Goal: Task Accomplishment & Management: Manage account settings

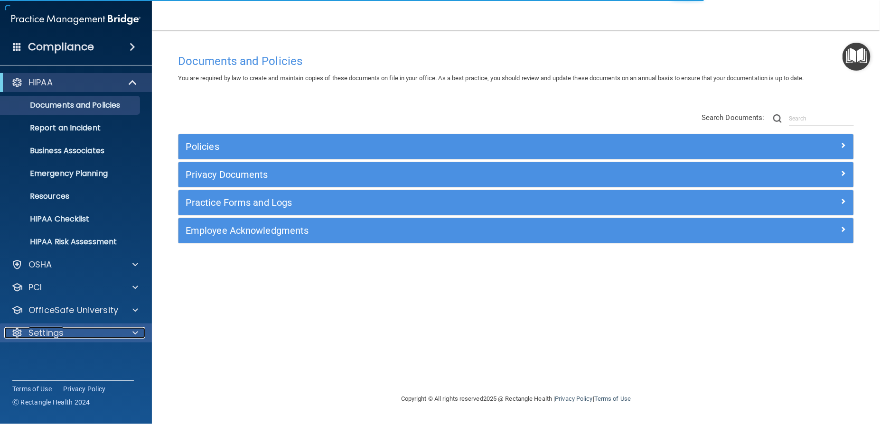
click at [105, 333] on div "Settings" at bounding box center [63, 332] width 118 height 11
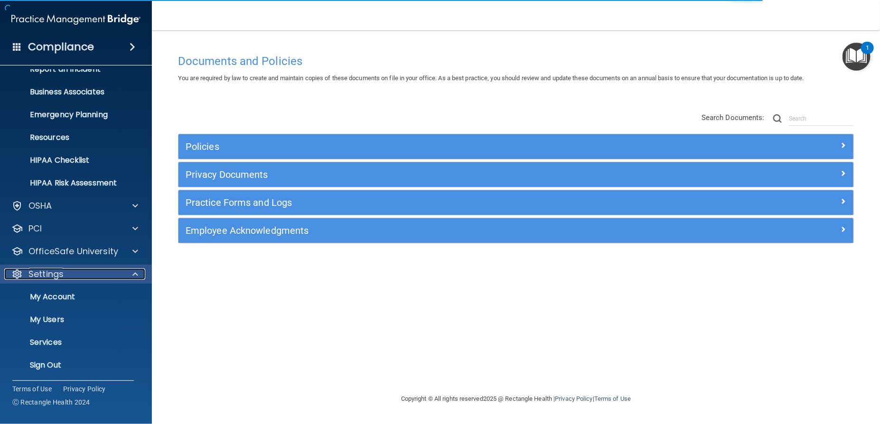
scroll to position [60, 0]
click at [71, 300] on p "My Account" at bounding box center [71, 295] width 130 height 9
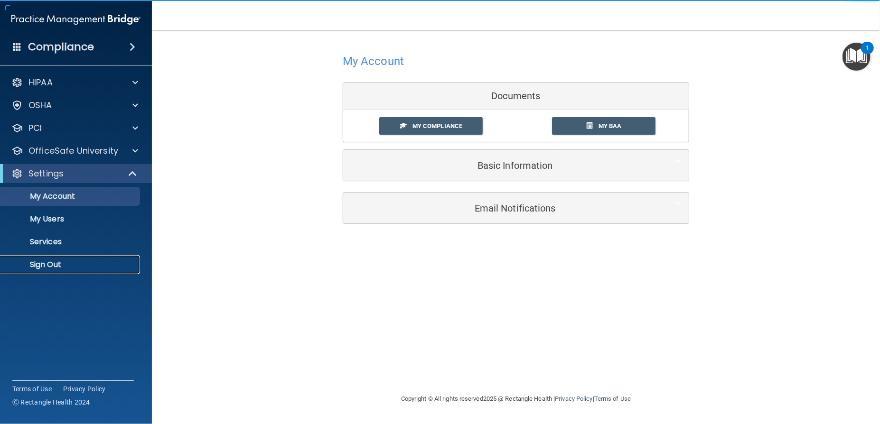
click at [79, 266] on p "Sign Out" at bounding box center [71, 264] width 130 height 9
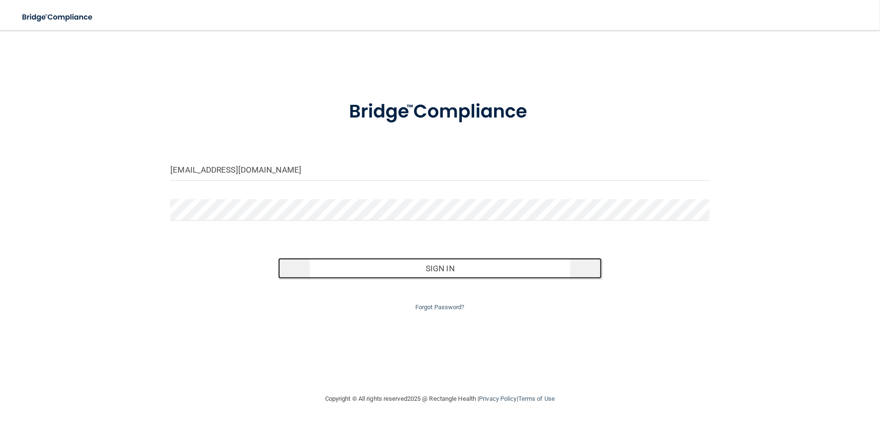
click at [383, 267] on button "Sign In" at bounding box center [439, 268] width 323 height 21
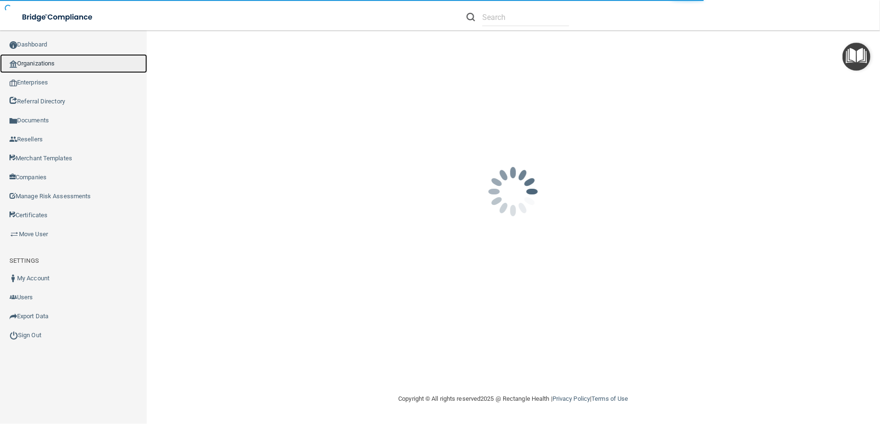
click at [48, 64] on link "Organizations" at bounding box center [73, 63] width 147 height 19
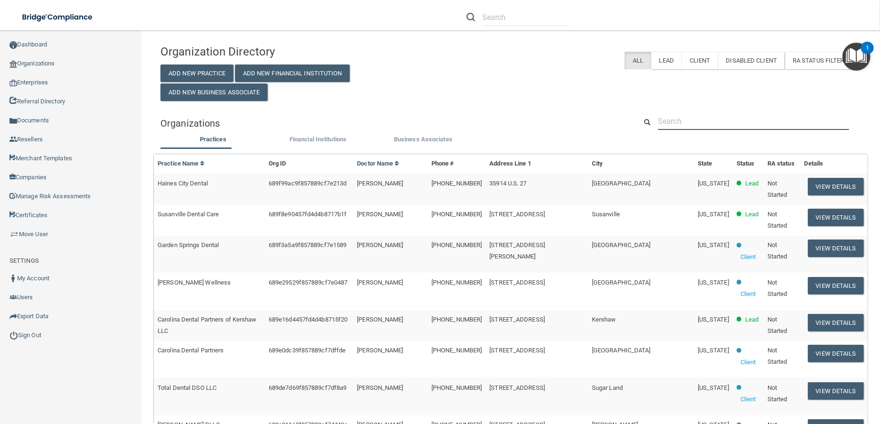
click at [700, 122] on input "text" at bounding box center [753, 121] width 191 height 18
paste input "[EMAIL_ADDRESS][DOMAIN_NAME]"
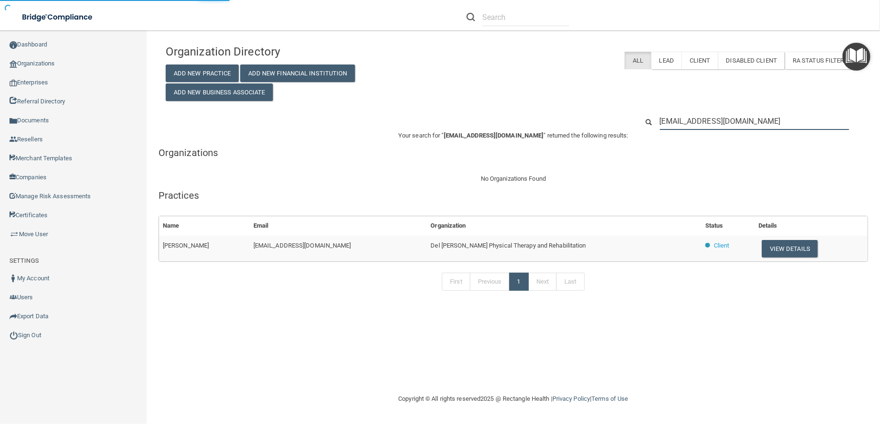
type input "[EMAIL_ADDRESS][DOMAIN_NAME]"
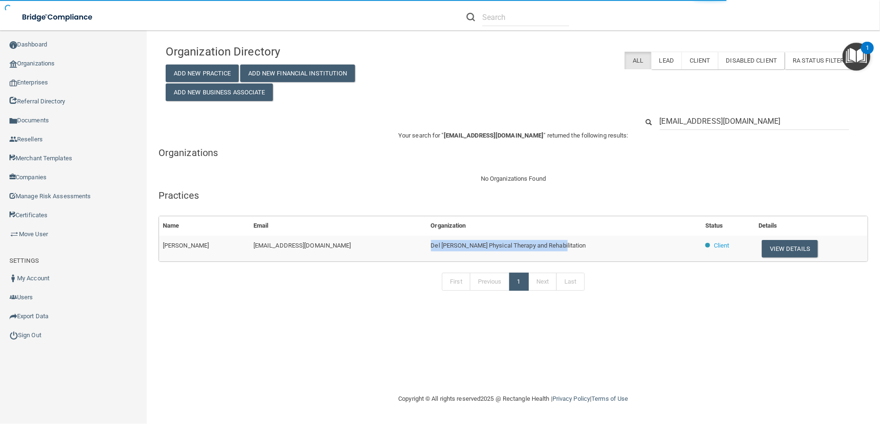
drag, startPoint x: 511, startPoint y: 250, endPoint x: 410, endPoint y: 248, distance: 101.1
click at [427, 248] on td "Del [PERSON_NAME] Physical Therapy and Rehabilitation" at bounding box center [564, 249] width 274 height 26
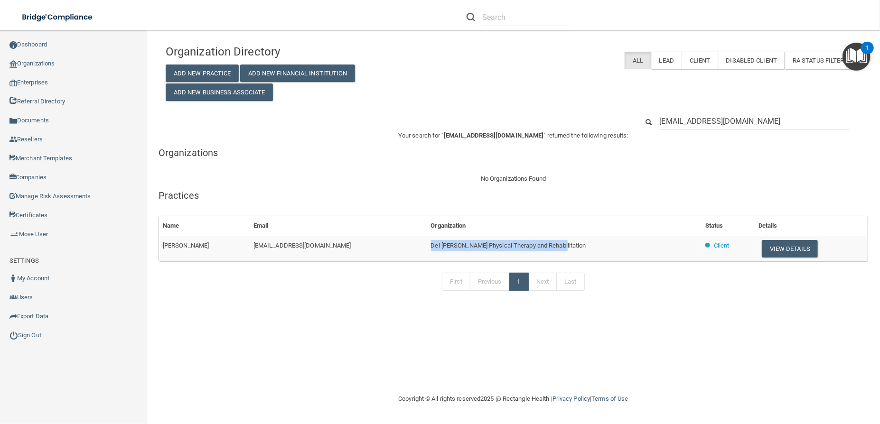
drag, startPoint x: 547, startPoint y: 251, endPoint x: 390, endPoint y: 251, distance: 157.0
click at [390, 251] on tr "[PERSON_NAME] [EMAIL_ADDRESS][DOMAIN_NAME] [PERSON_NAME] Physical Therapy and R…" at bounding box center [513, 249] width 708 height 26
copy tr "Del [PERSON_NAME] Physical Therapy and Rehabilitation"
click at [767, 244] on button "View Details" at bounding box center [789, 249] width 56 height 18
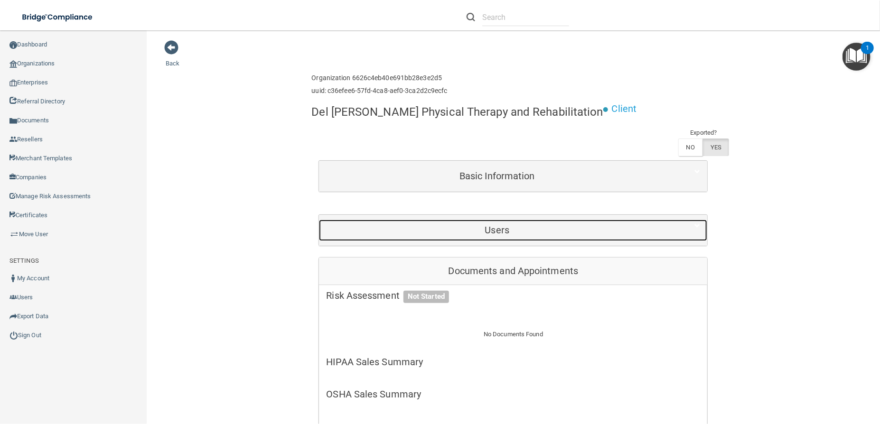
click at [495, 228] on h5 "Users" at bounding box center [497, 230] width 342 height 10
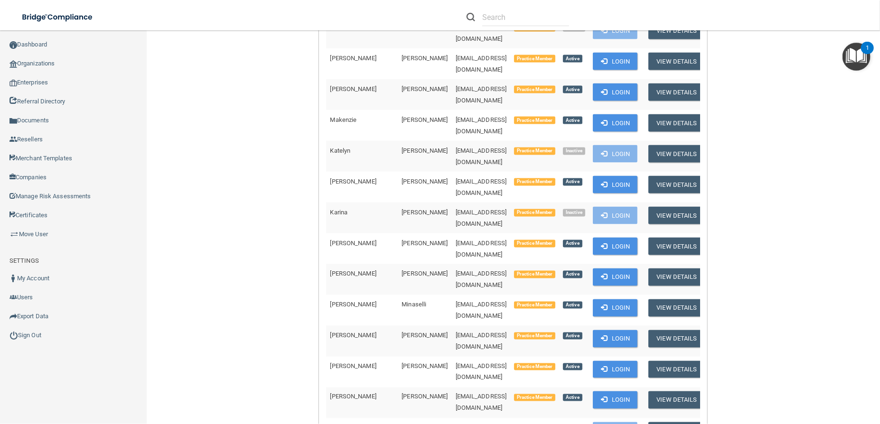
scroll to position [1002, 0]
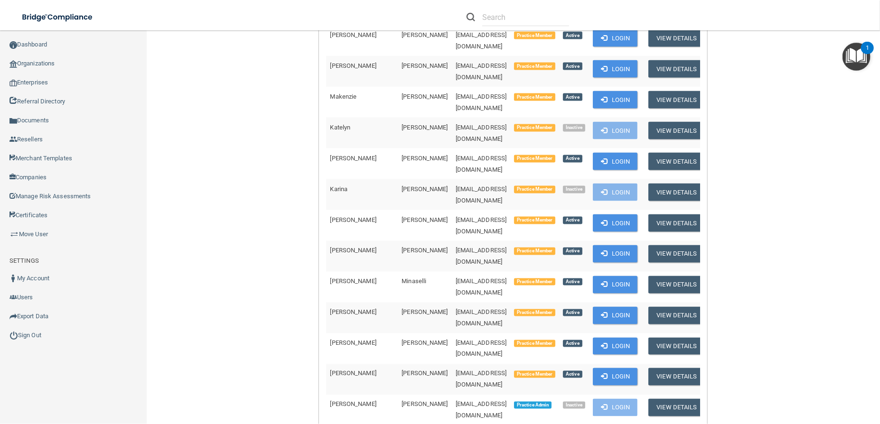
drag, startPoint x: 463, startPoint y: 343, endPoint x: 400, endPoint y: 347, distance: 62.8
copy span "[EMAIL_ADDRESS][DOMAIN_NAME]"
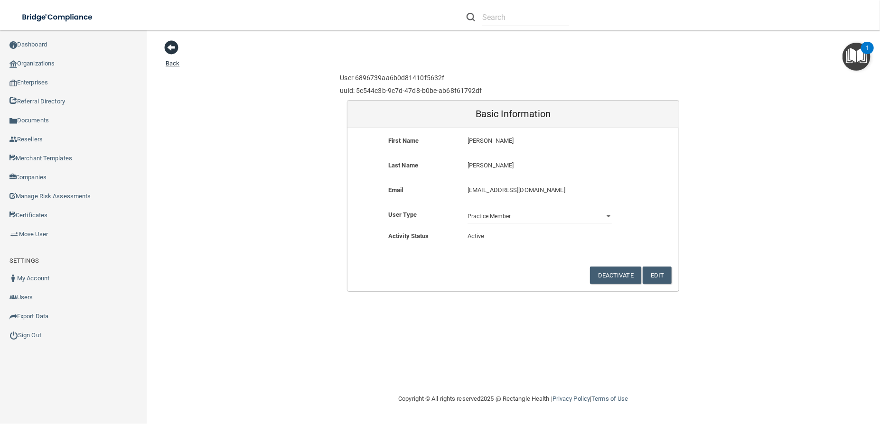
click at [177, 59] on link "Back" at bounding box center [173, 57] width 14 height 19
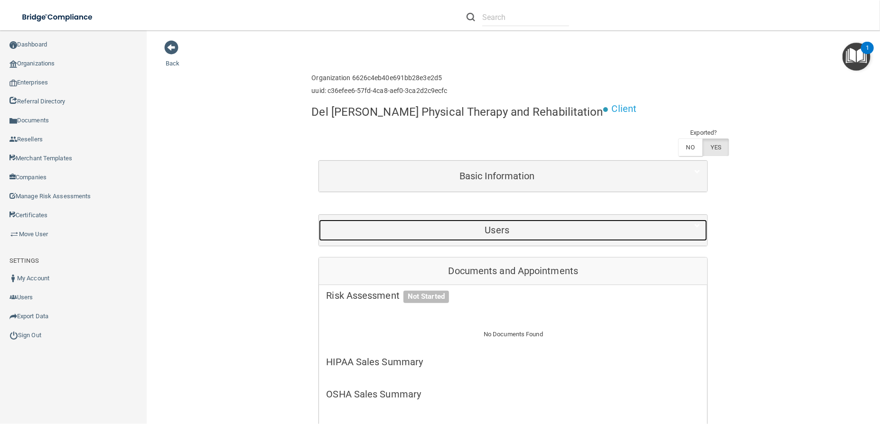
click at [493, 223] on div "Users" at bounding box center [497, 230] width 356 height 21
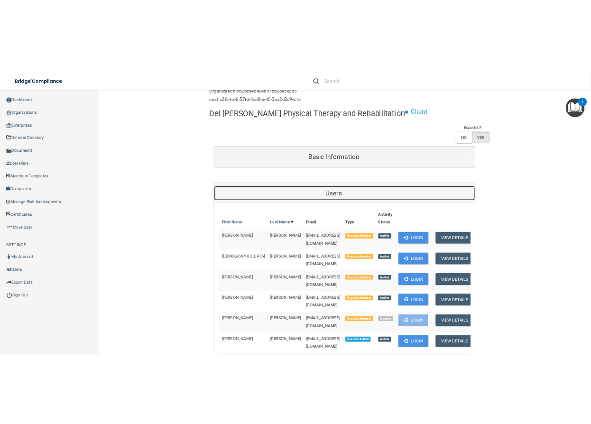
scroll to position [105, 0]
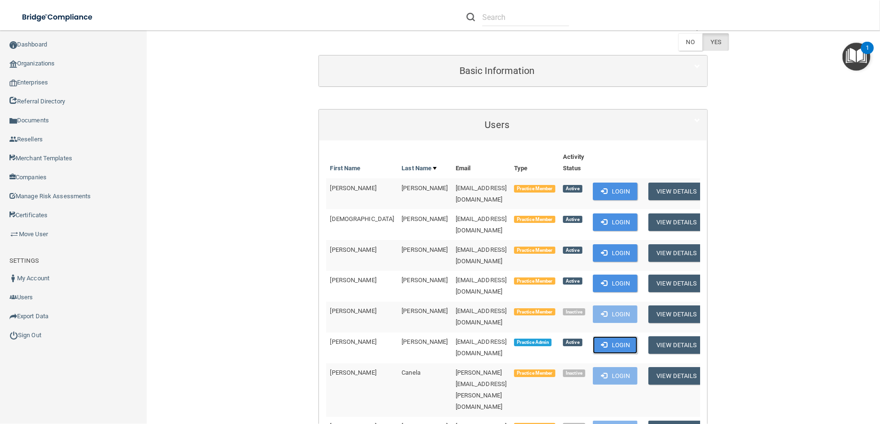
click at [606, 336] on button "Login" at bounding box center [615, 345] width 45 height 18
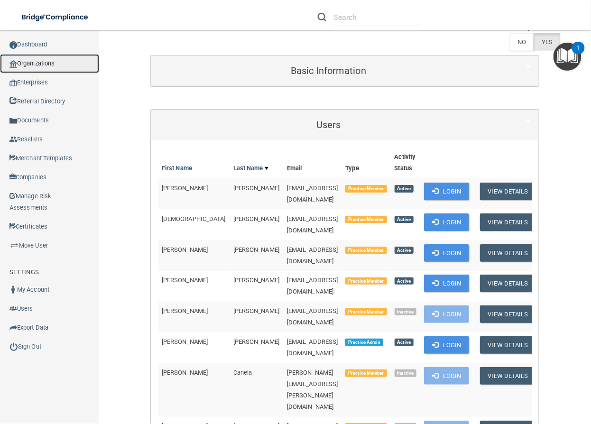
click at [59, 59] on link "Organizations" at bounding box center [49, 63] width 99 height 19
click at [55, 65] on link "Organizations" at bounding box center [49, 63] width 99 height 19
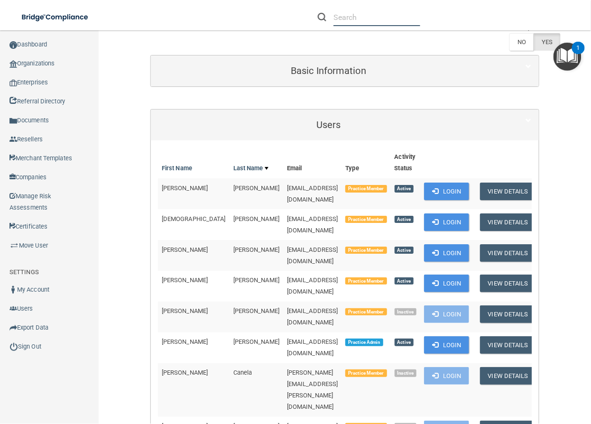
click at [372, 16] on input "text" at bounding box center [377, 18] width 87 height 18
paste input "[EMAIL_ADDRESS][DOMAIN_NAME]"
type input "[EMAIL_ADDRESS][DOMAIN_NAME]"
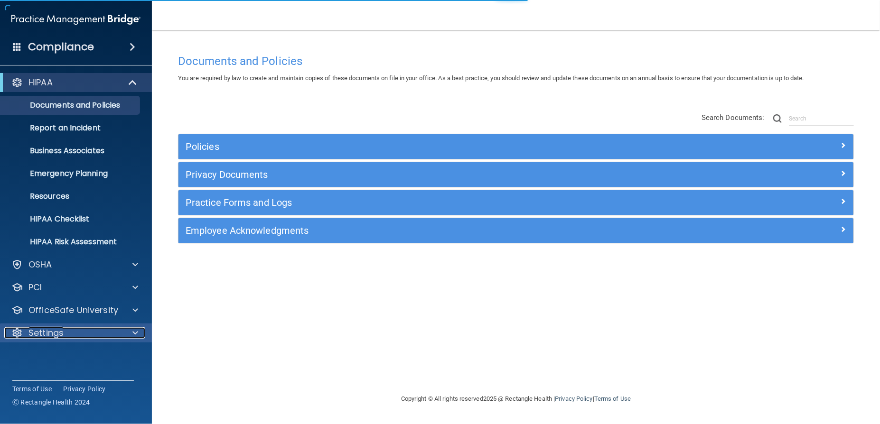
click at [73, 332] on div "Settings" at bounding box center [63, 332] width 118 height 11
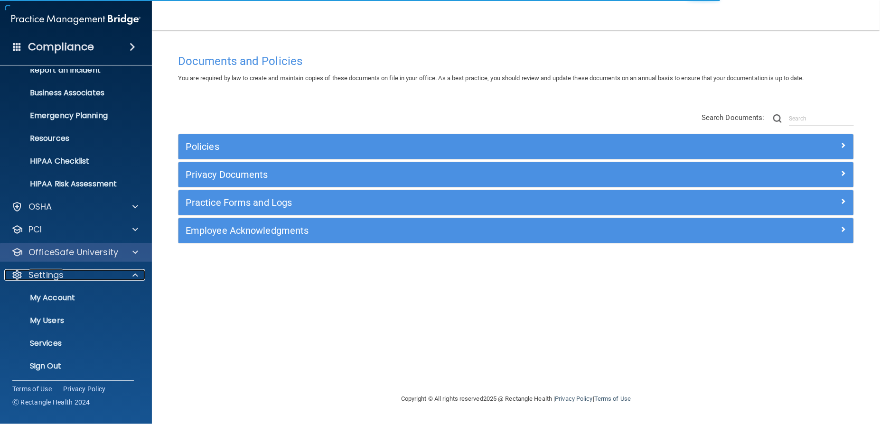
scroll to position [59, 0]
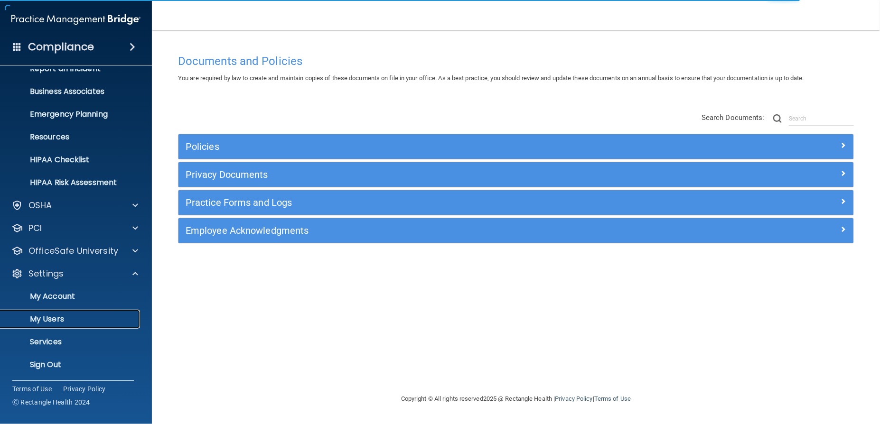
click at [61, 315] on p "My Users" at bounding box center [71, 319] width 130 height 9
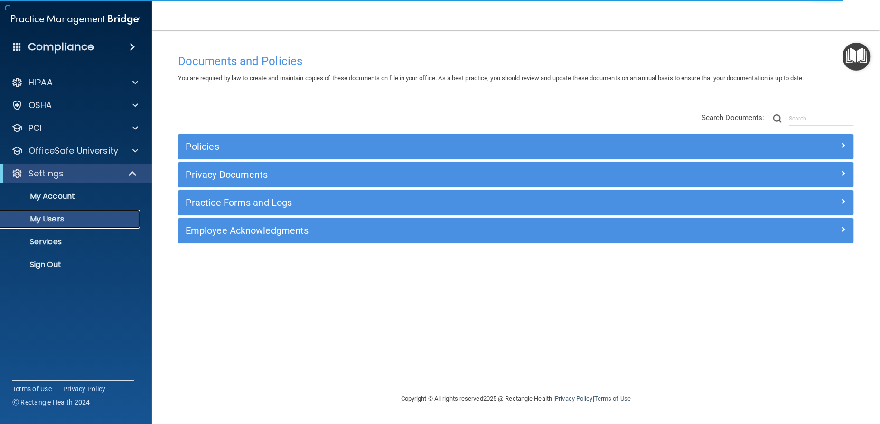
select select "20"
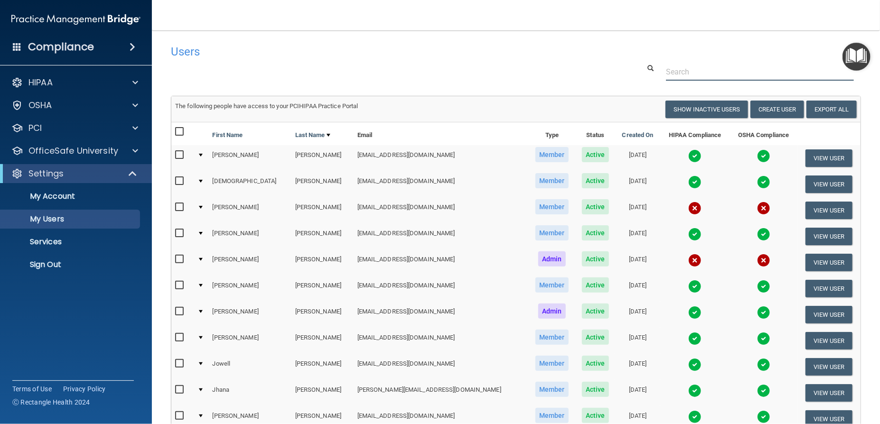
click at [700, 69] on input "text" at bounding box center [760, 72] width 188 height 18
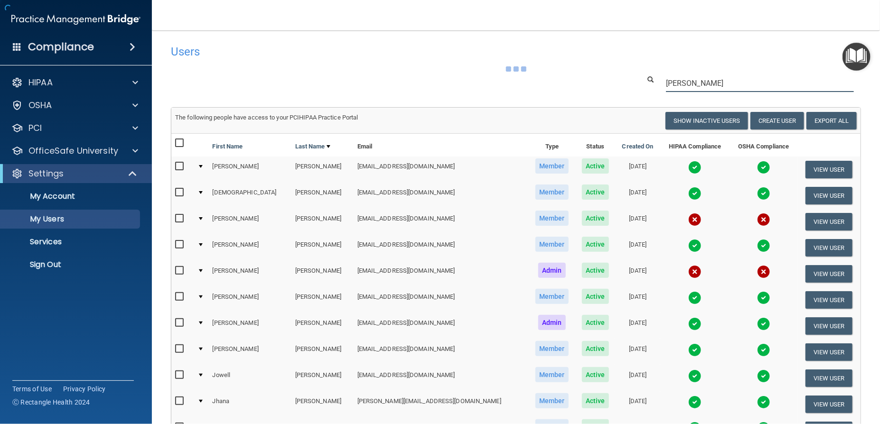
type input "jessica"
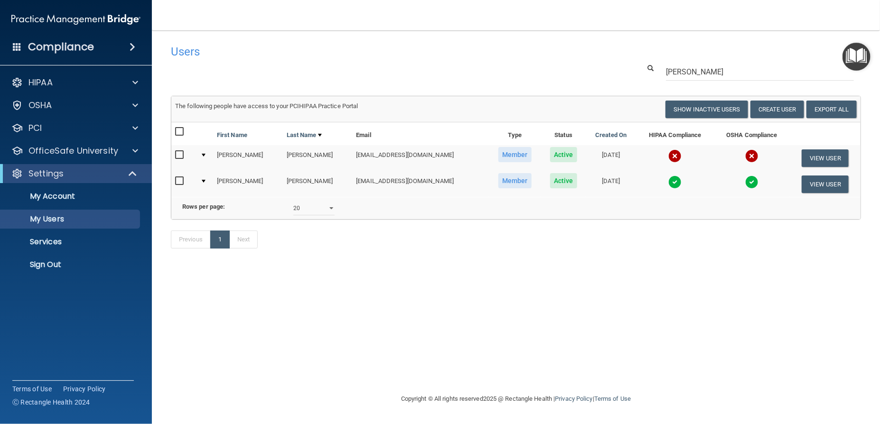
click at [364, 263] on div "Previous 1 Next" at bounding box center [516, 242] width 704 height 44
click at [808, 158] on button "View User" at bounding box center [824, 158] width 47 height 18
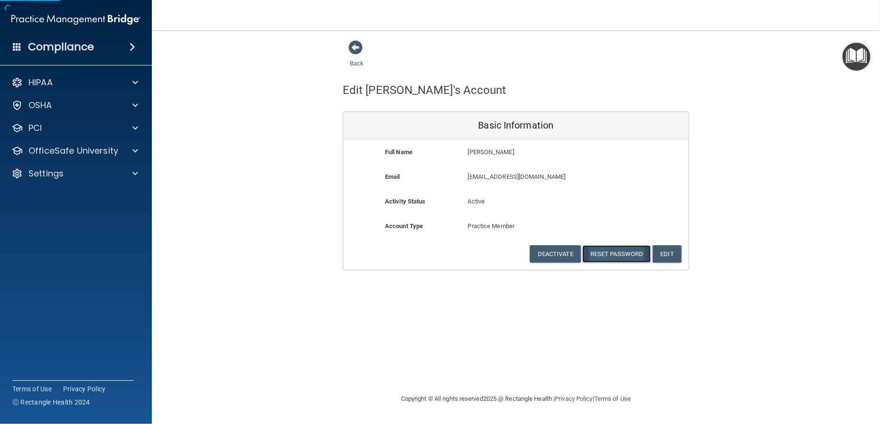
click at [622, 256] on button "Reset Password" at bounding box center [616, 254] width 68 height 18
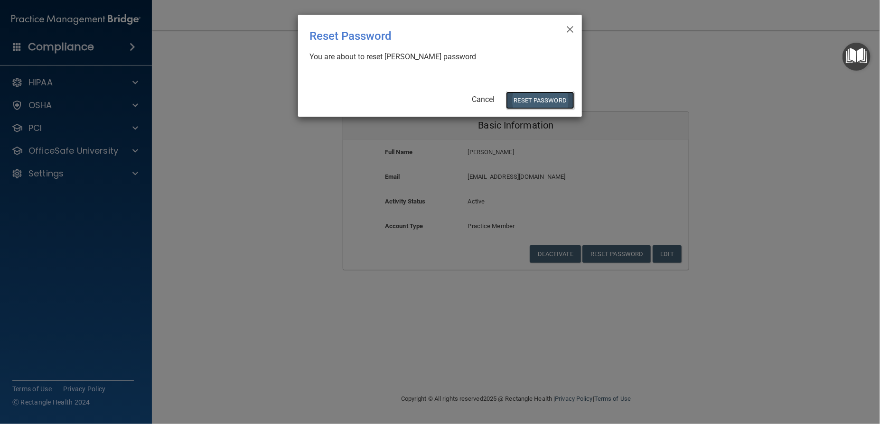
click at [521, 100] on button "Reset Password" at bounding box center [540, 101] width 68 height 18
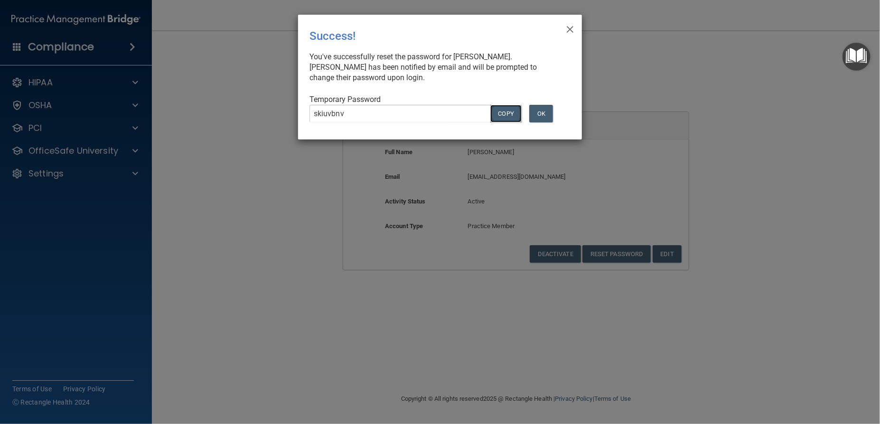
click at [502, 114] on button "COPY" at bounding box center [505, 114] width 31 height 18
click at [544, 112] on button "OK" at bounding box center [541, 114] width 24 height 18
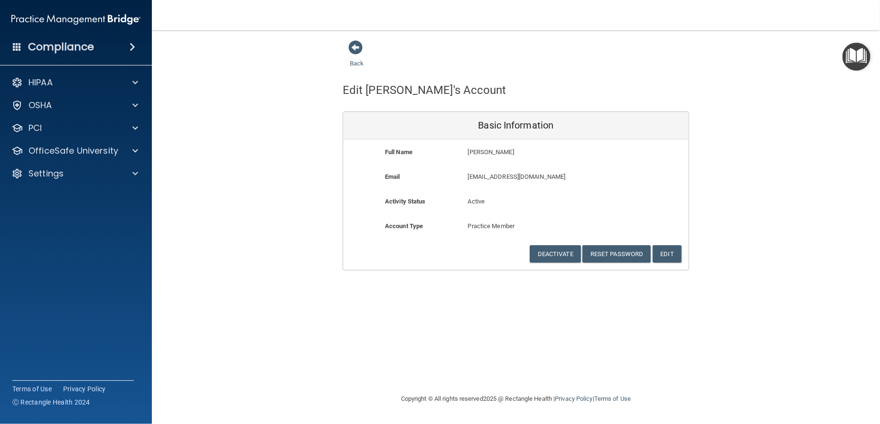
drag, startPoint x: 251, startPoint y: 93, endPoint x: 182, endPoint y: 4, distance: 113.0
click at [250, 91] on div "Back Edit Jessica's Account Basic Information Full Name Jessica Rodriguez Jessi…" at bounding box center [516, 155] width 690 height 231
click at [111, 40] on div "Compliance" at bounding box center [76, 47] width 152 height 21
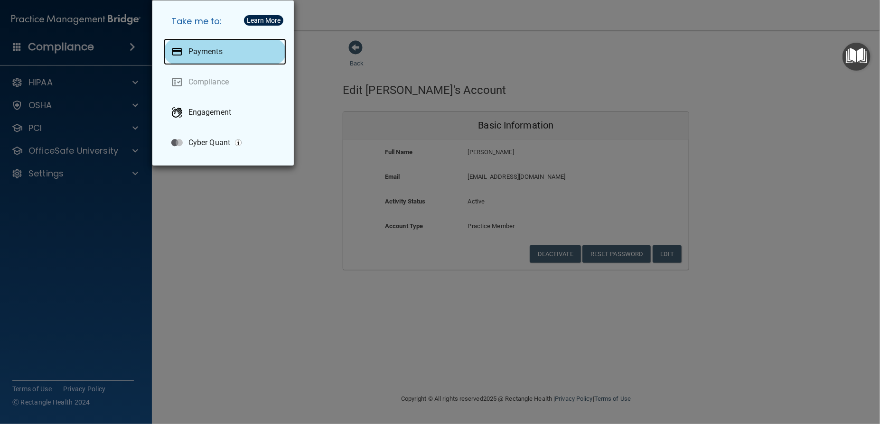
click at [207, 55] on p "Payments" at bounding box center [205, 51] width 34 height 9
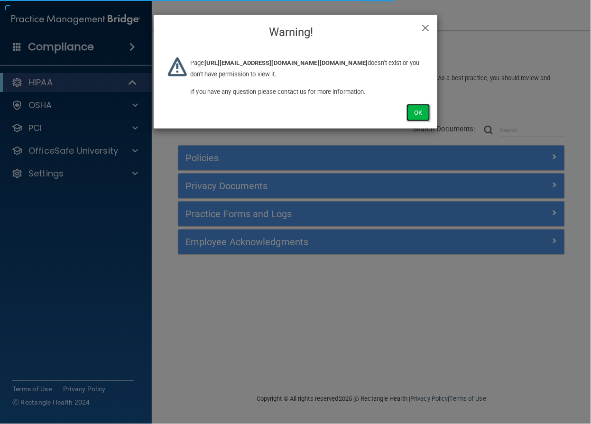
click at [418, 121] on button "Ok" at bounding box center [419, 113] width 24 height 18
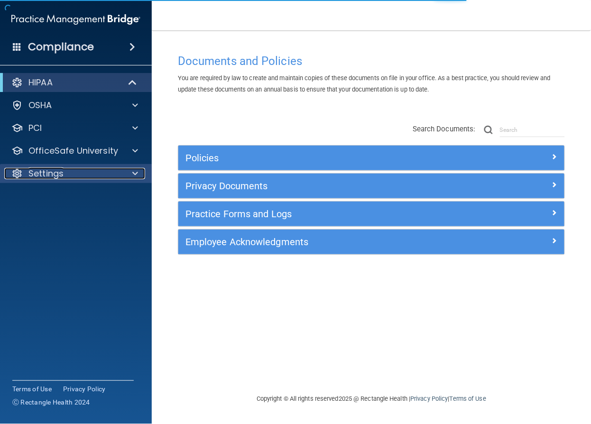
click at [84, 170] on div "Settings" at bounding box center [63, 173] width 118 height 11
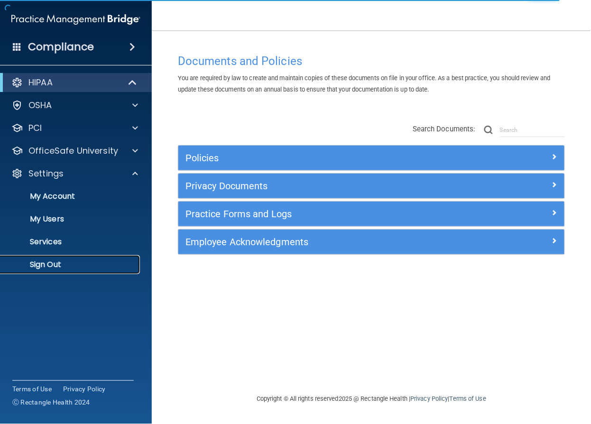
click at [60, 262] on p "Sign Out" at bounding box center [71, 264] width 130 height 9
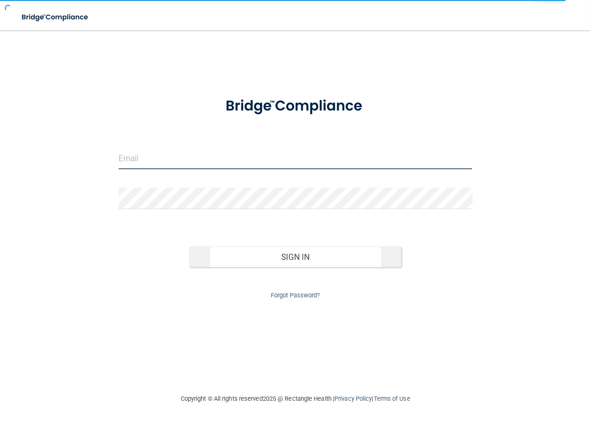
type input "[EMAIL_ADDRESS][DOMAIN_NAME]"
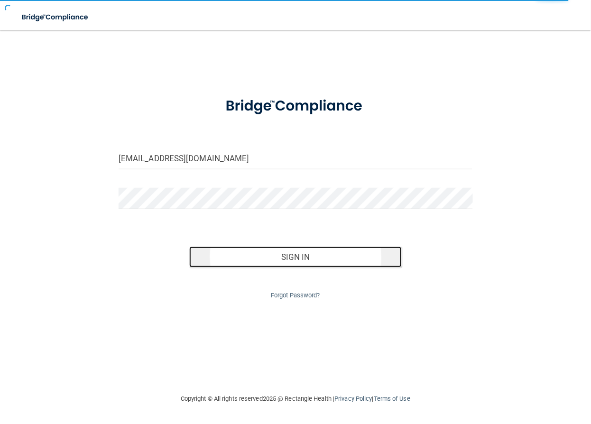
click at [243, 254] on button "Sign In" at bounding box center [295, 257] width 213 height 21
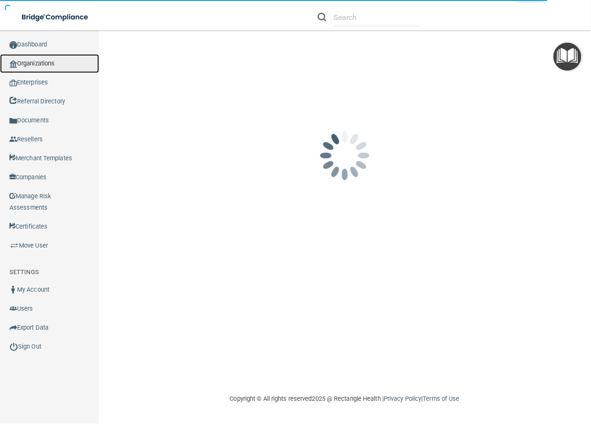
click at [37, 69] on link "Organizations" at bounding box center [49, 63] width 99 height 19
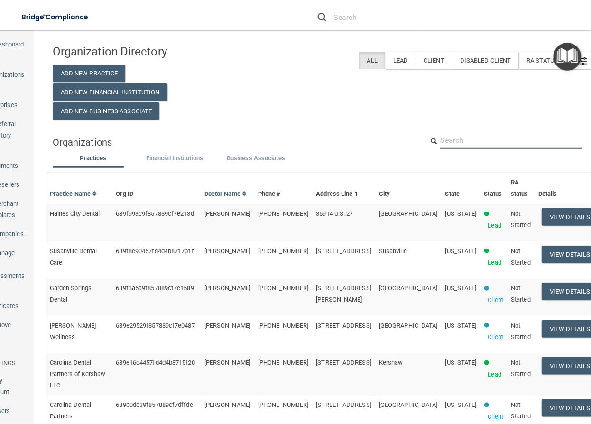
click at [460, 131] on input "text" at bounding box center [511, 140] width 143 height 18
click at [460, 137] on input "text" at bounding box center [511, 140] width 143 height 18
paste input "[EMAIL_ADDRESS][DOMAIN_NAME]"
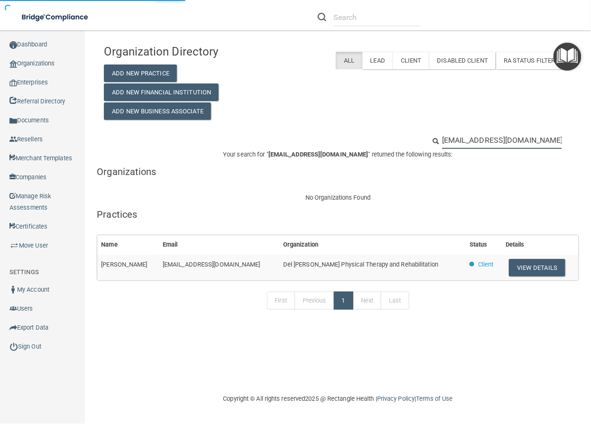
type input "[EMAIL_ADDRESS][DOMAIN_NAME]"
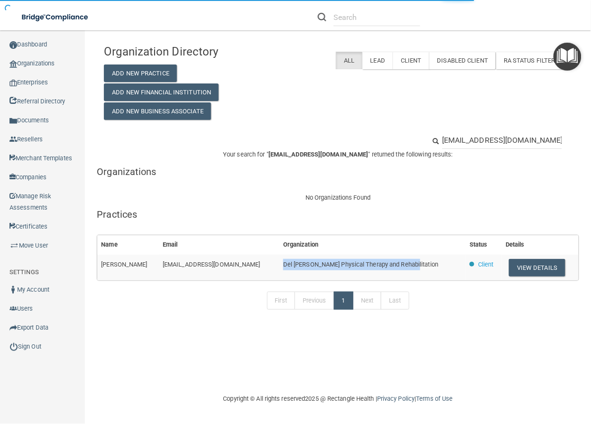
drag, startPoint x: 390, startPoint y: 263, endPoint x: 263, endPoint y: 263, distance: 126.7
click at [263, 263] on tr "[PERSON_NAME] [EMAIL_ADDRESS][DOMAIN_NAME] [PERSON_NAME] Physical Therapy and R…" at bounding box center [338, 268] width 482 height 26
drag, startPoint x: 377, startPoint y: 264, endPoint x: 269, endPoint y: 268, distance: 108.2
click at [279, 268] on td "Del [PERSON_NAME] Physical Therapy and Rehabilitation" at bounding box center [372, 268] width 186 height 26
copy span "Del [PERSON_NAME] Physical Therapy and Rehabilitation"
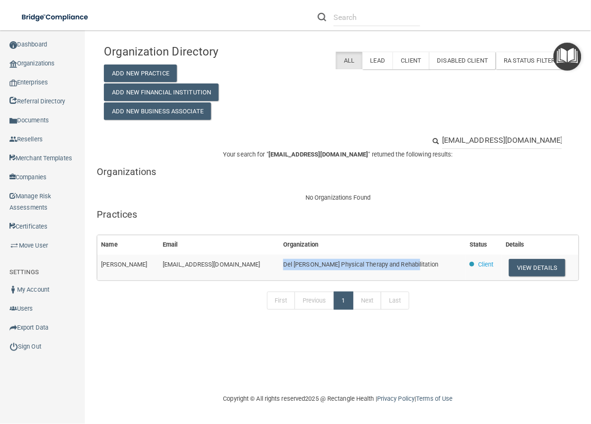
copy span "Del [PERSON_NAME] Physical Therapy and Rehabilitation"
click at [206, 178] on div "Your search for " [EMAIL_ADDRESS][DOMAIN_NAME] " returned the following results…" at bounding box center [338, 236] width 483 height 175
